Goal: Task Accomplishment & Management: Manage account settings

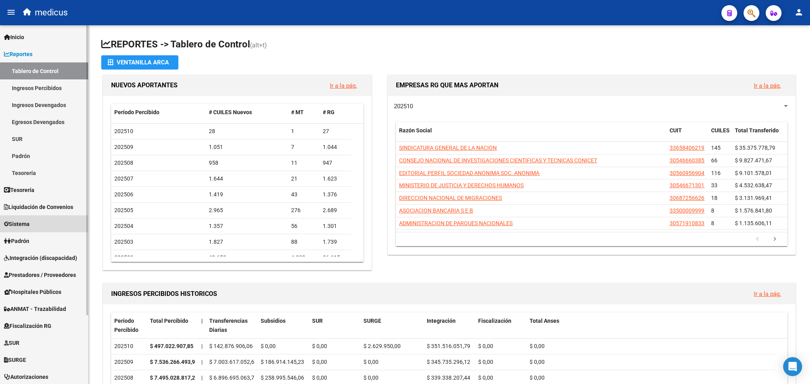
click at [42, 227] on link "Sistema" at bounding box center [44, 224] width 88 height 17
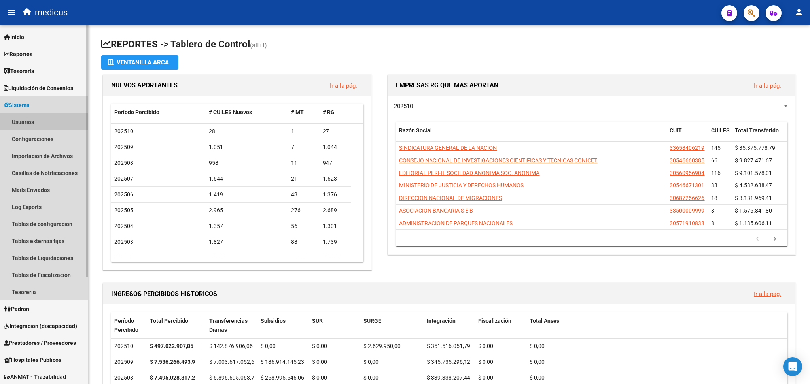
click at [40, 120] on link "Usuarios" at bounding box center [44, 122] width 88 height 17
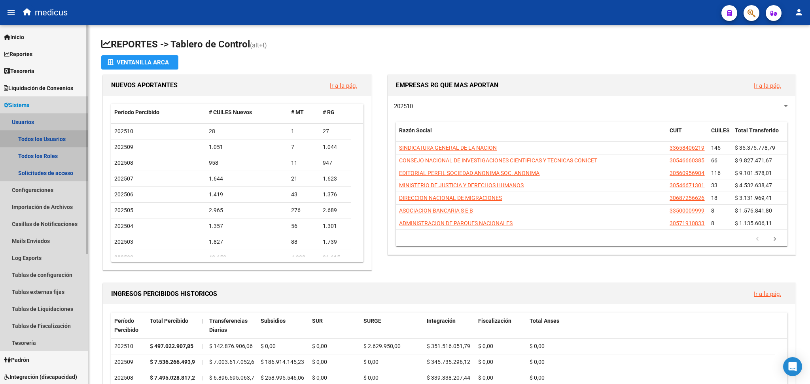
click at [54, 138] on link "Todos los Usuarios" at bounding box center [44, 139] width 88 height 17
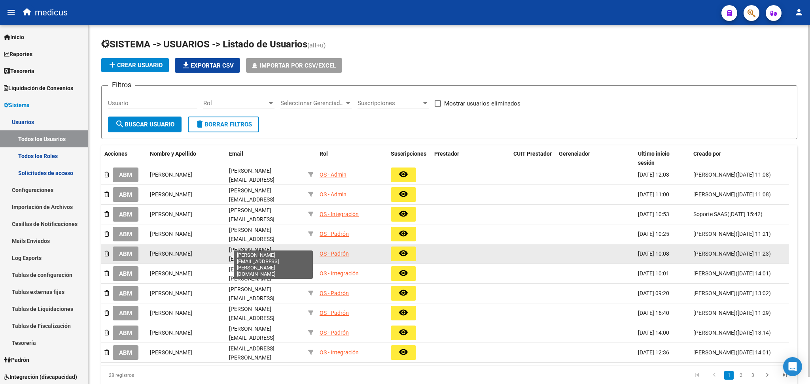
click at [251, 247] on span "[PERSON_NAME][EMAIL_ADDRESS][PERSON_NAME][DOMAIN_NAME]" at bounding box center [251, 263] width 45 height 33
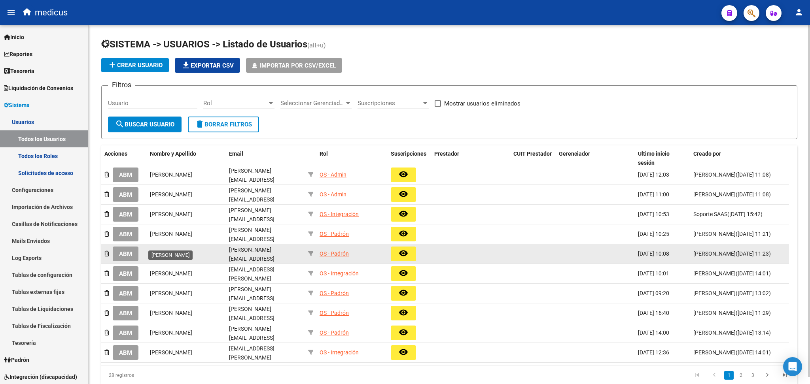
click at [176, 251] on span "[PERSON_NAME]" at bounding box center [171, 254] width 42 height 6
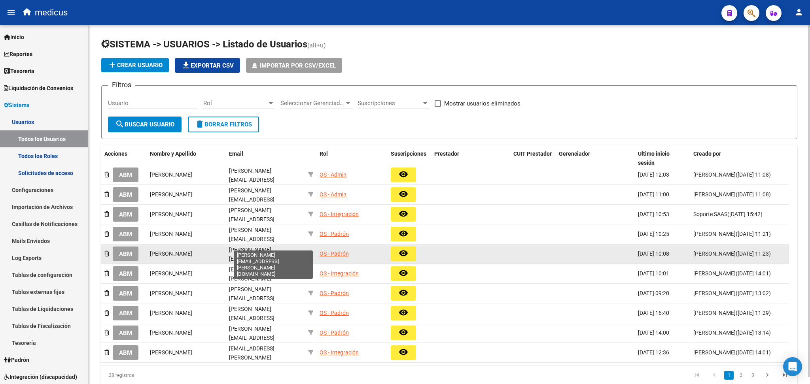
drag, startPoint x: 242, startPoint y: 246, endPoint x: 252, endPoint y: 247, distance: 10.4
click at [247, 247] on span "[PERSON_NAME][EMAIL_ADDRESS][PERSON_NAME][DOMAIN_NAME]" at bounding box center [251, 263] width 45 height 33
click at [333, 250] on div "OS - Padrón" at bounding box center [334, 254] width 29 height 9
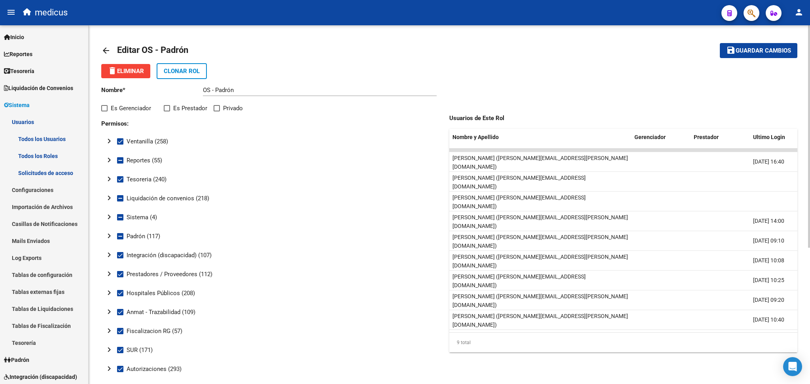
click at [110, 158] on mat-icon "chevron_right" at bounding box center [108, 159] width 9 height 9
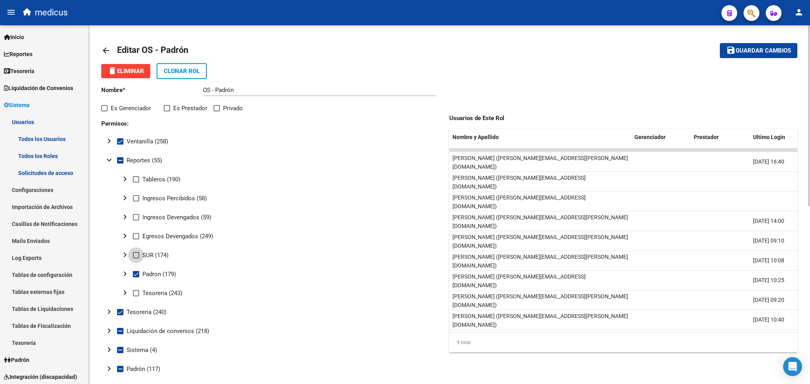
click at [136, 254] on span at bounding box center [136, 255] width 6 height 6
click at [136, 259] on input "SUR (174)" at bounding box center [136, 259] width 0 height 0
checkbox input "true"
click at [759, 50] on span "Guardar cambios" at bounding box center [763, 50] width 55 height 7
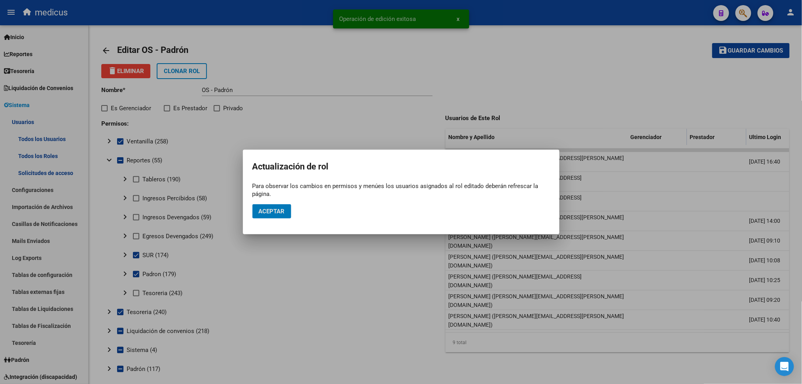
click at [279, 212] on span "Aceptar" at bounding box center [272, 211] width 26 height 7
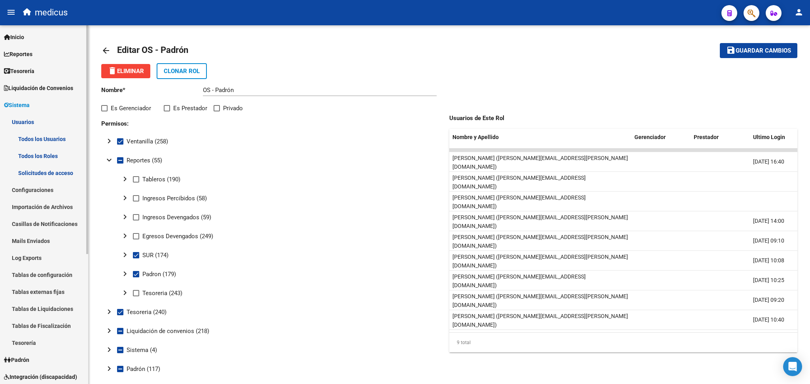
click at [49, 57] on link "Reportes" at bounding box center [44, 53] width 88 height 17
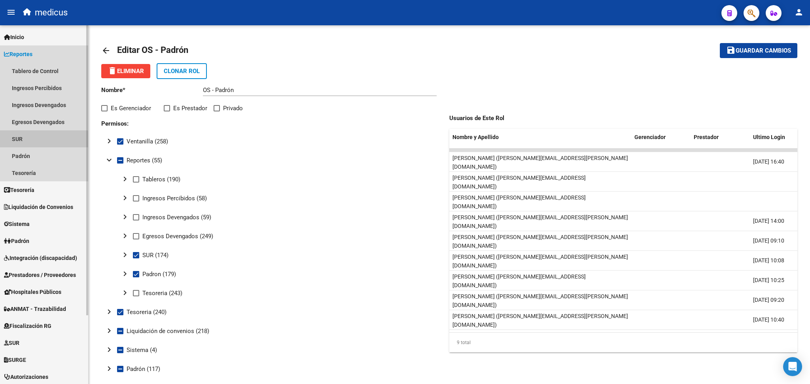
click at [36, 141] on link "SUR" at bounding box center [44, 139] width 88 height 17
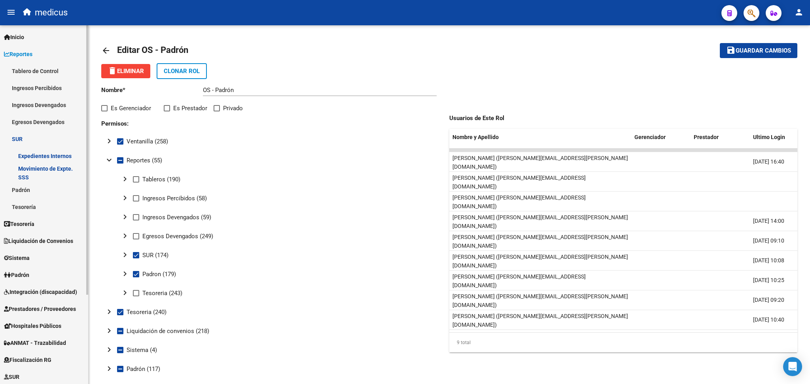
click at [57, 157] on link "Expedientes Internos" at bounding box center [44, 156] width 88 height 17
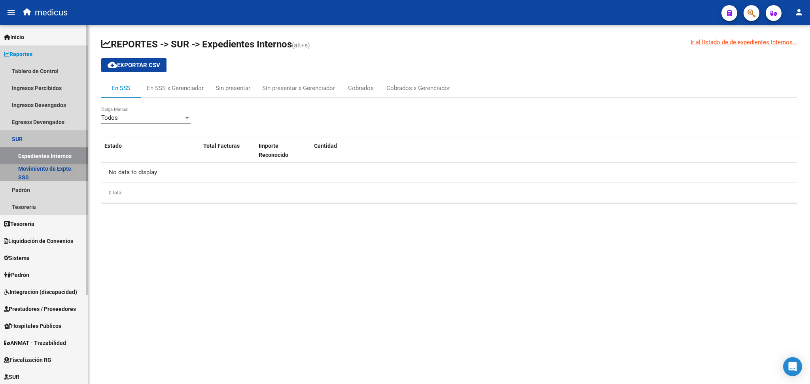
click at [61, 170] on link "Movimiento de Expte. SSS" at bounding box center [44, 173] width 88 height 17
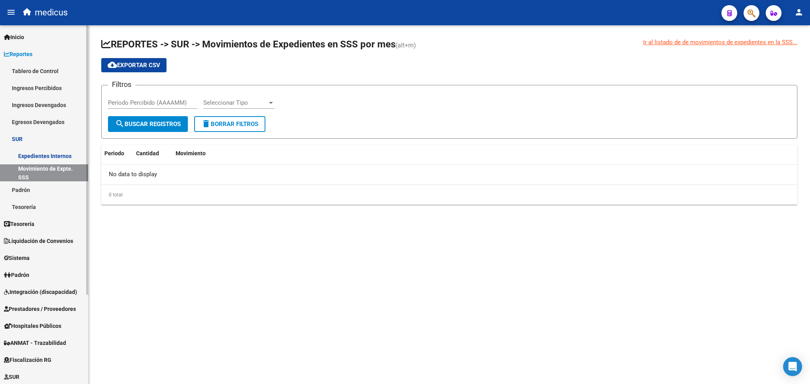
click at [40, 134] on link "SUR" at bounding box center [44, 139] width 88 height 17
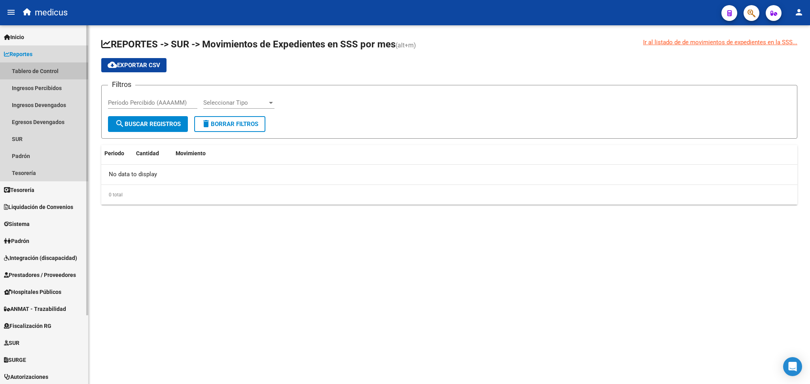
click at [61, 70] on link "Tablero de Control" at bounding box center [44, 70] width 88 height 17
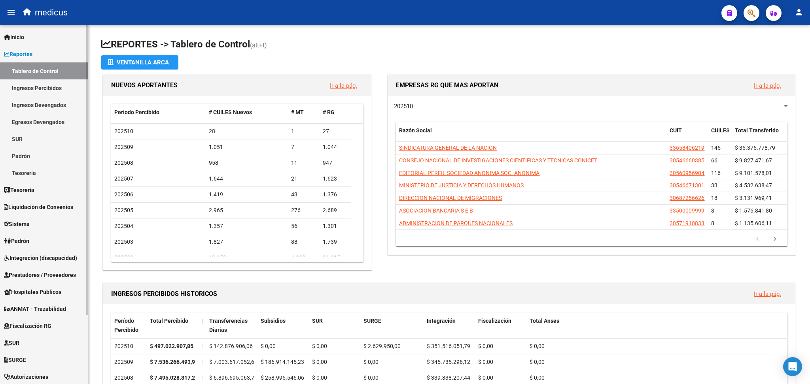
click at [29, 225] on span "Sistema" at bounding box center [17, 224] width 26 height 9
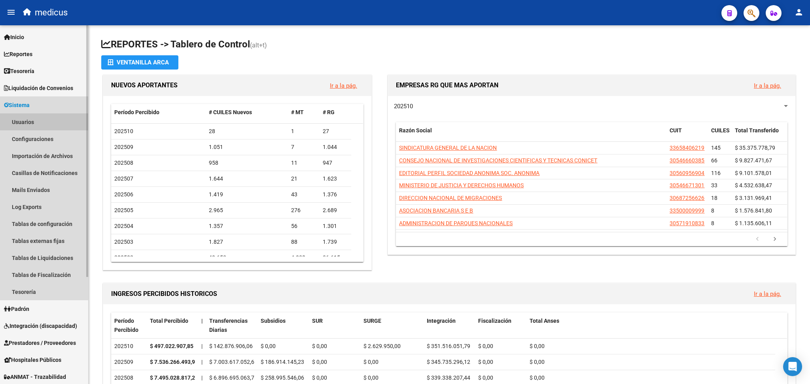
click at [28, 119] on link "Usuarios" at bounding box center [44, 122] width 88 height 17
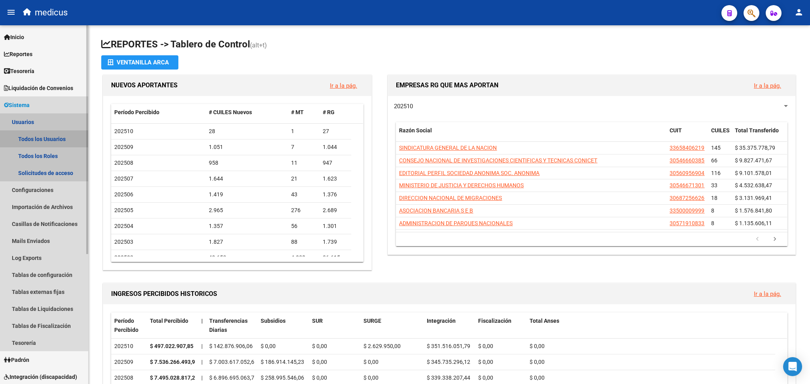
click at [45, 135] on link "Todos los Usuarios" at bounding box center [44, 139] width 88 height 17
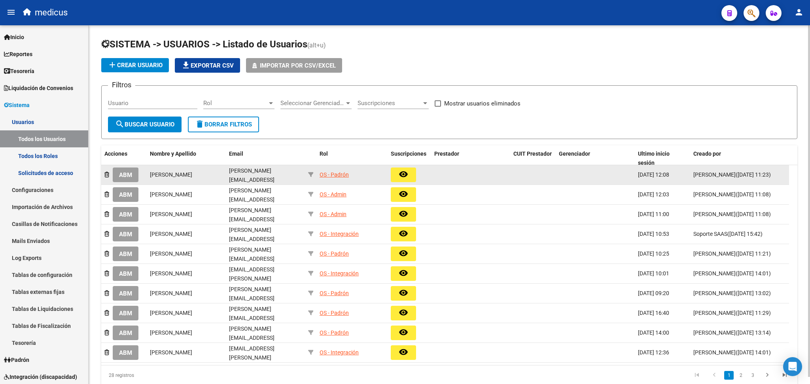
click at [330, 171] on div "OS - Padrón" at bounding box center [334, 174] width 29 height 9
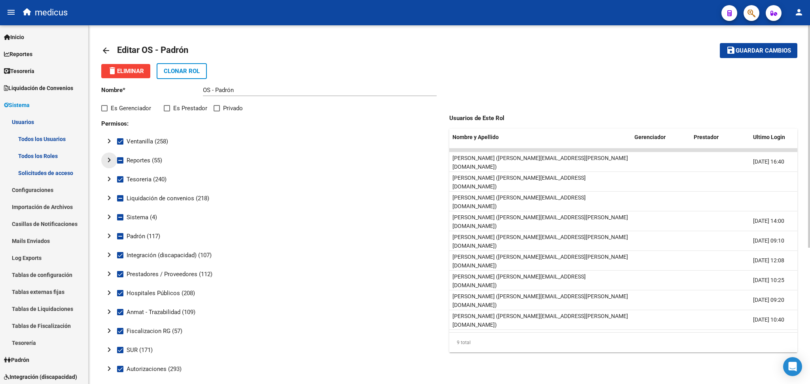
click at [108, 158] on mat-icon "chevron_right" at bounding box center [108, 159] width 9 height 9
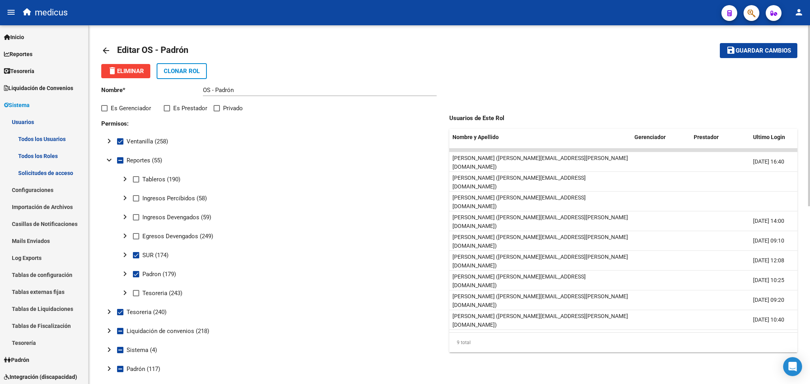
click at [123, 157] on span at bounding box center [120, 160] width 6 height 6
click at [120, 164] on input "Reportes (55)" at bounding box center [120, 164] width 0 height 0
checkbox input "true"
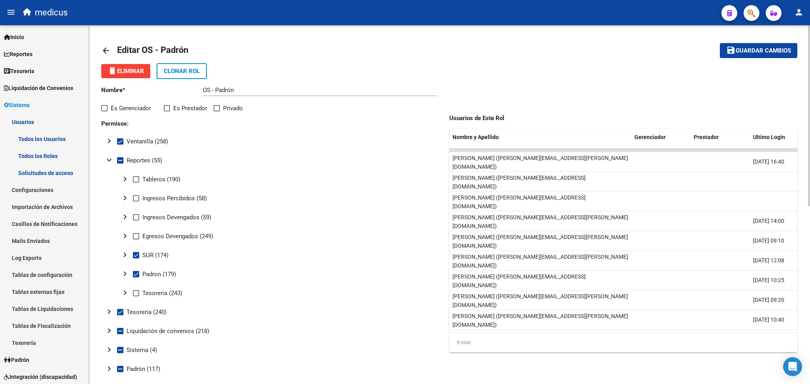
checkbox input "true"
click at [123, 178] on mat-icon "chevron_right" at bounding box center [124, 178] width 9 height 9
click at [123, 178] on mat-icon "expand_more" at bounding box center [124, 178] width 9 height 9
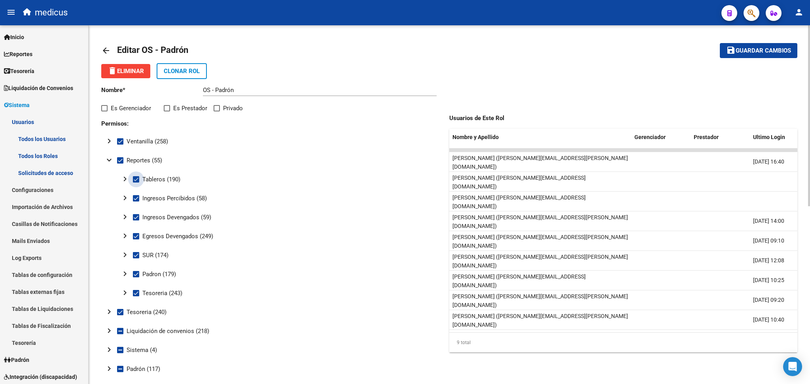
click at [134, 176] on span at bounding box center [136, 179] width 6 height 6
click at [136, 183] on input "Tableros (190)" at bounding box center [136, 183] width 0 height 0
checkbox input "false"
click at [137, 198] on span at bounding box center [136, 198] width 6 height 6
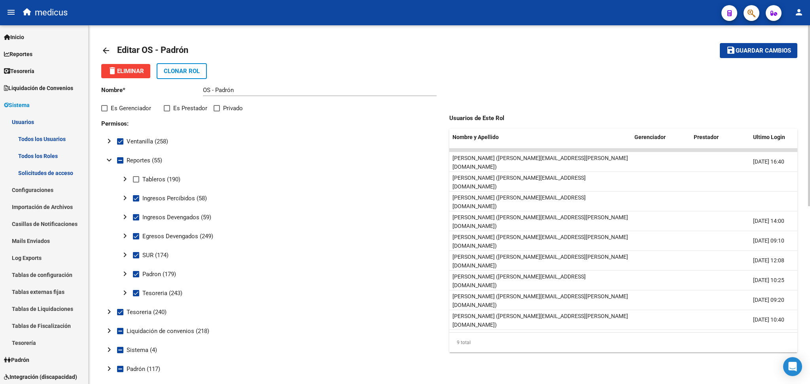
click at [136, 202] on input "Ingresos Percibidos (58)" at bounding box center [136, 202] width 0 height 0
checkbox input "false"
click at [135, 221] on label "Ingresos Devengados (59)" at bounding box center [172, 217] width 78 height 9
click at [136, 221] on input "Ingresos Devengados (59)" at bounding box center [136, 221] width 0 height 0
checkbox input "false"
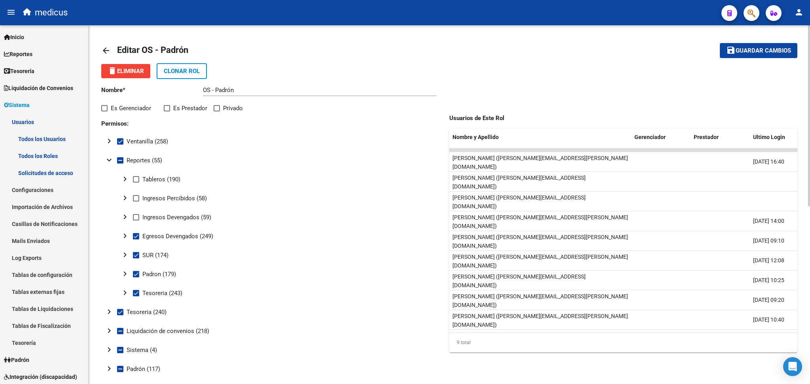
click at [136, 235] on span at bounding box center [136, 236] width 6 height 6
click at [136, 240] on input "Egresos Devengados (249)" at bounding box center [136, 240] width 0 height 0
checkbox input "false"
click at [135, 292] on span at bounding box center [136, 293] width 6 height 6
click at [136, 297] on input "Tesoreria (243)" at bounding box center [136, 297] width 0 height 0
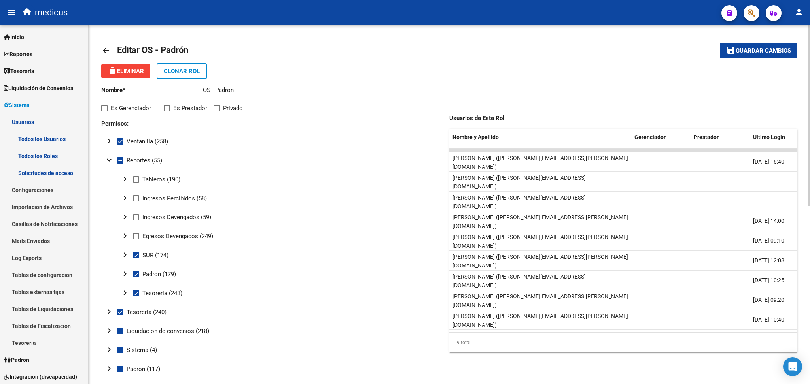
checkbox input "false"
